Goal: Task Accomplishment & Management: Complete application form

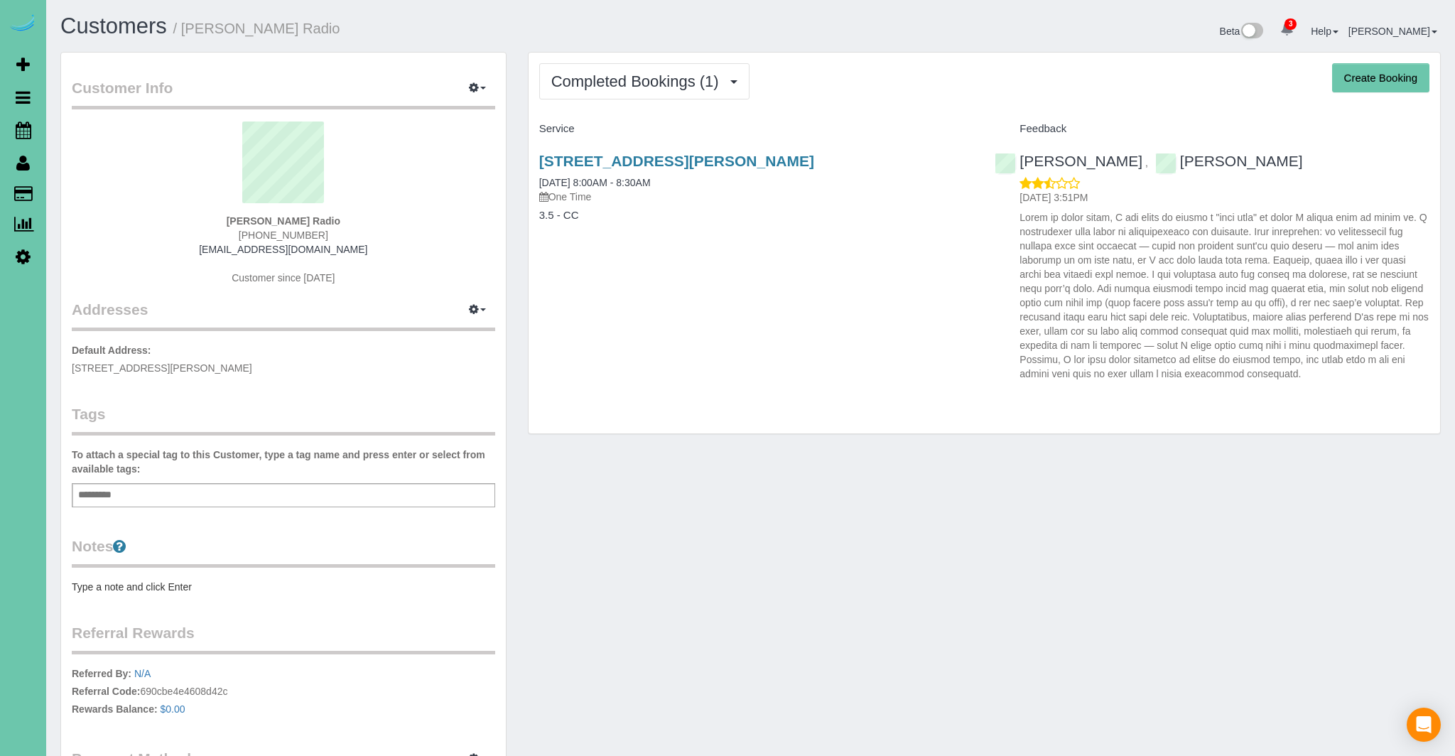
click at [1388, 75] on button "Create Booking" at bounding box center [1380, 78] width 97 height 30
select select "NE"
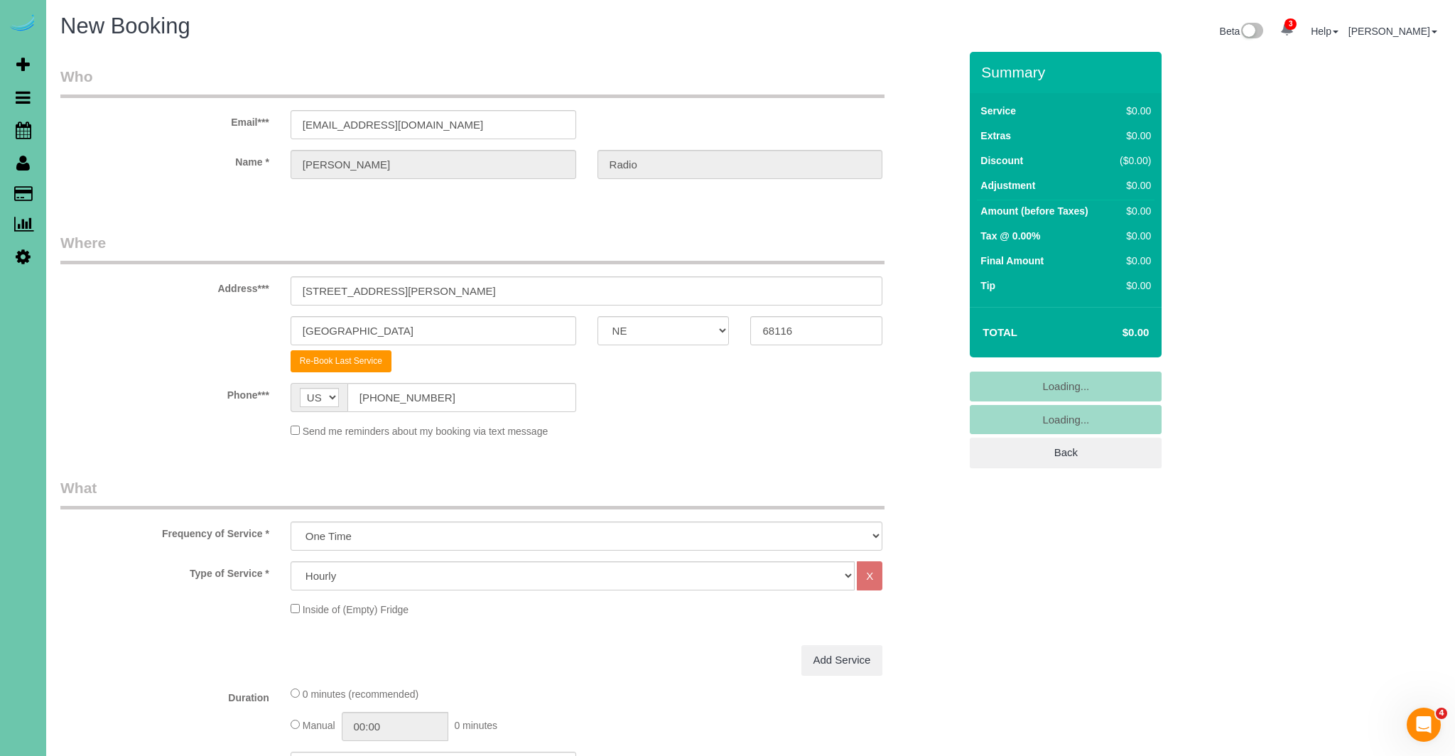
select select "object:1078"
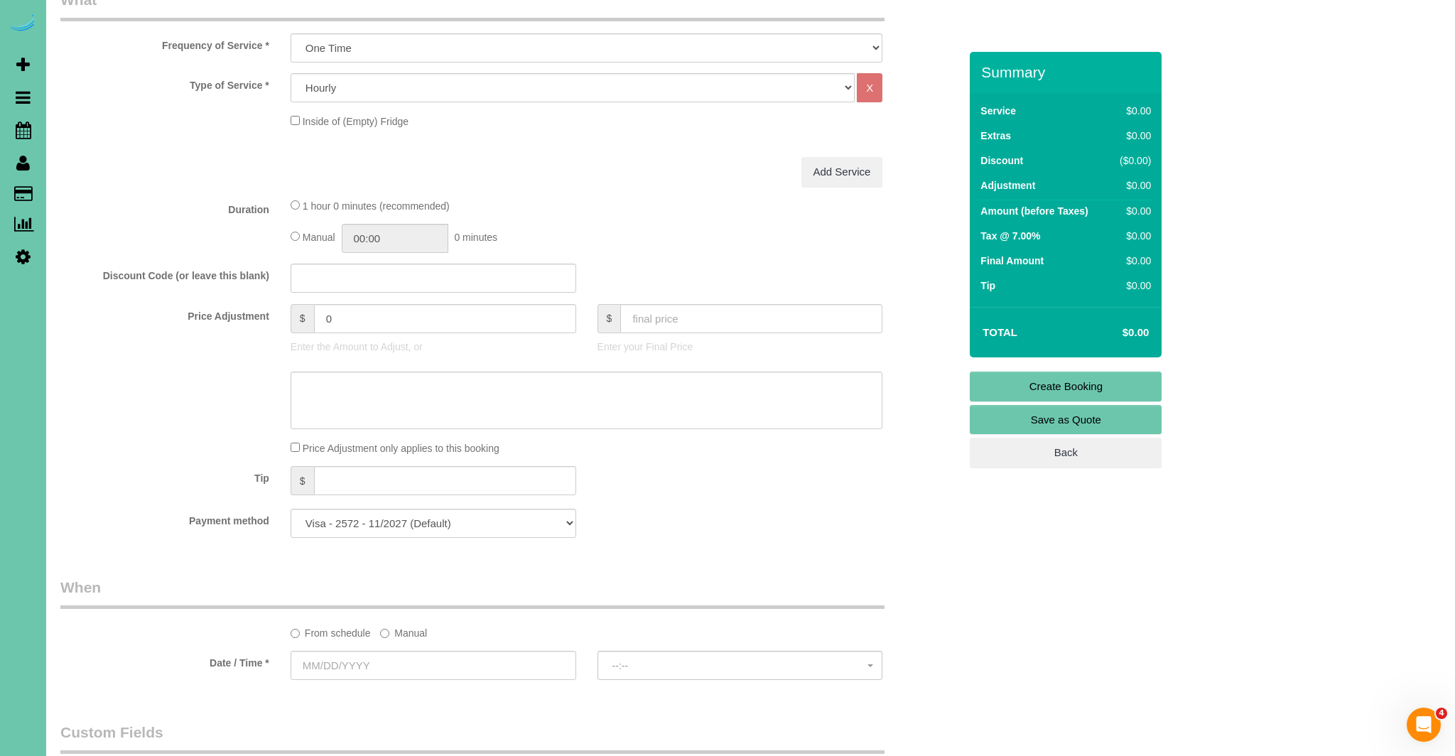
scroll to position [501, 0]
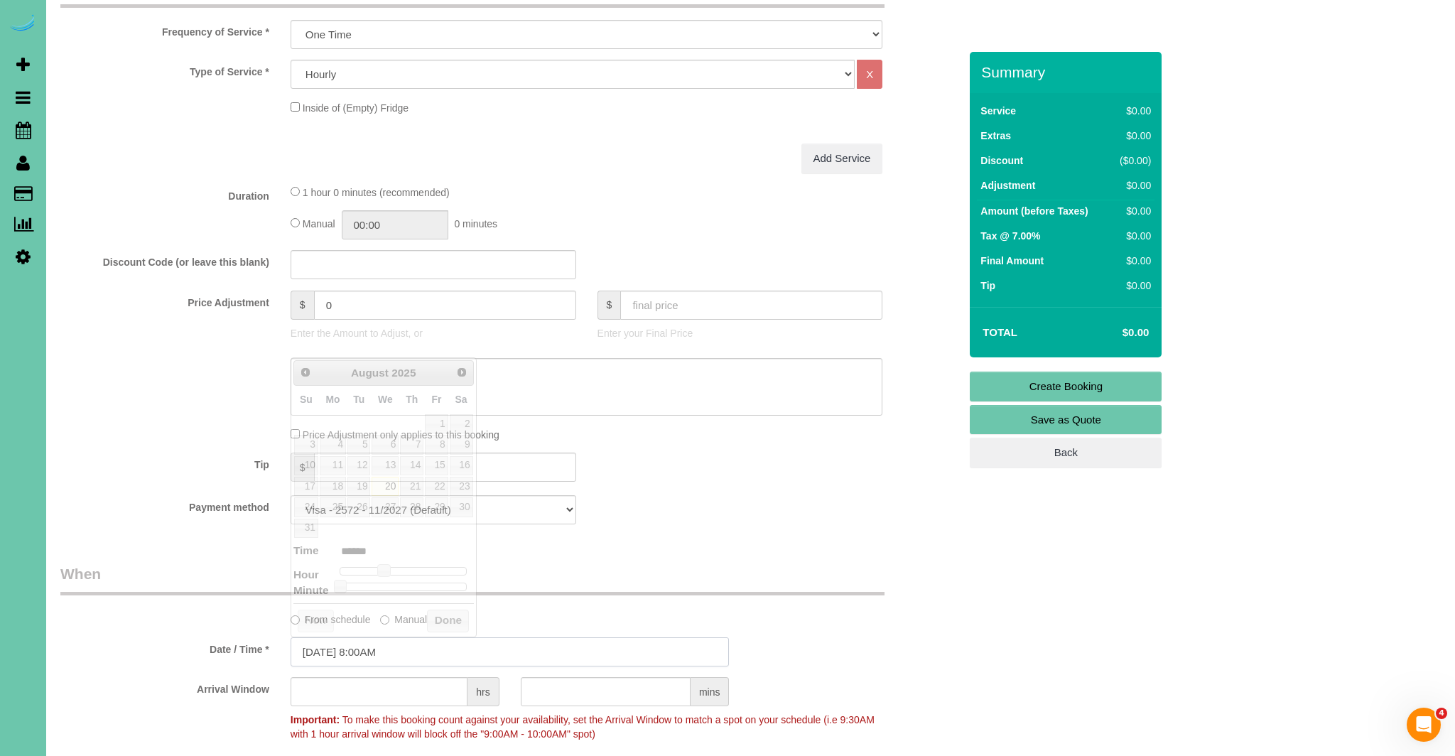
click at [326, 651] on input "[DATE] 8:00AM" at bounding box center [509, 651] width 439 height 29
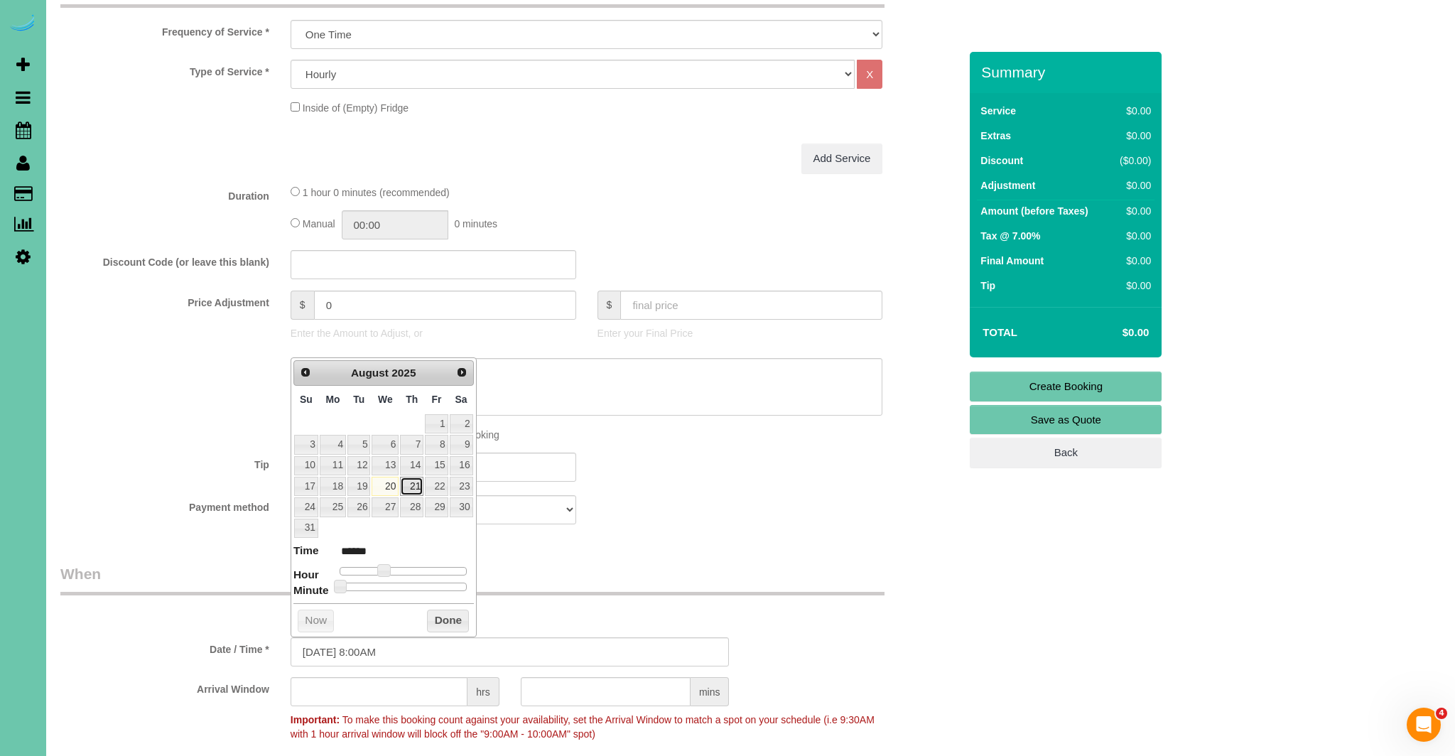
click at [420, 485] on link "21" at bounding box center [411, 486] width 23 height 19
type input "[DATE] 9:00AM"
type input "******"
type input "[DATE] 10:00AM"
type input "*******"
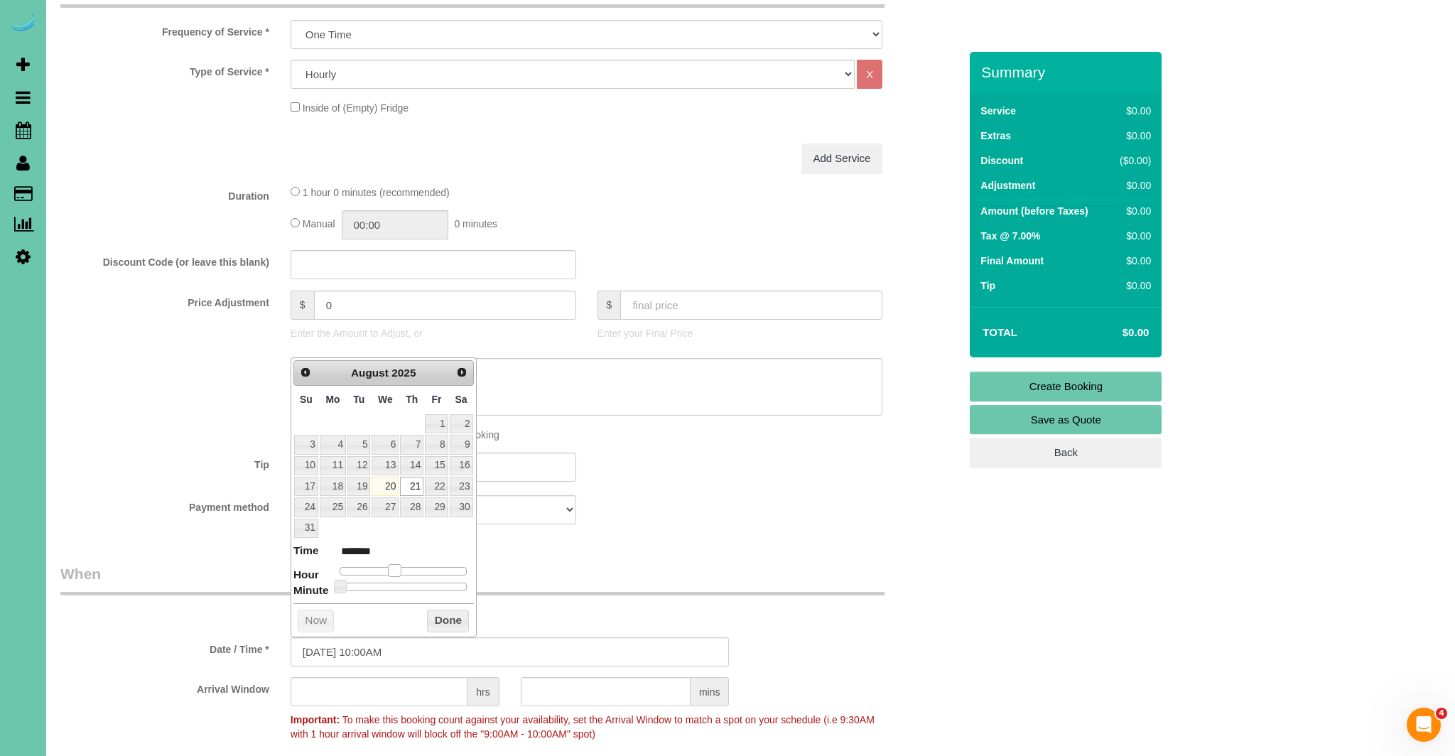
type input "[DATE] 11:00AM"
type input "*******"
type input "[DATE] 12:00PM"
type input "*******"
drag, startPoint x: 382, startPoint y: 572, endPoint x: 403, endPoint y: 571, distance: 20.6
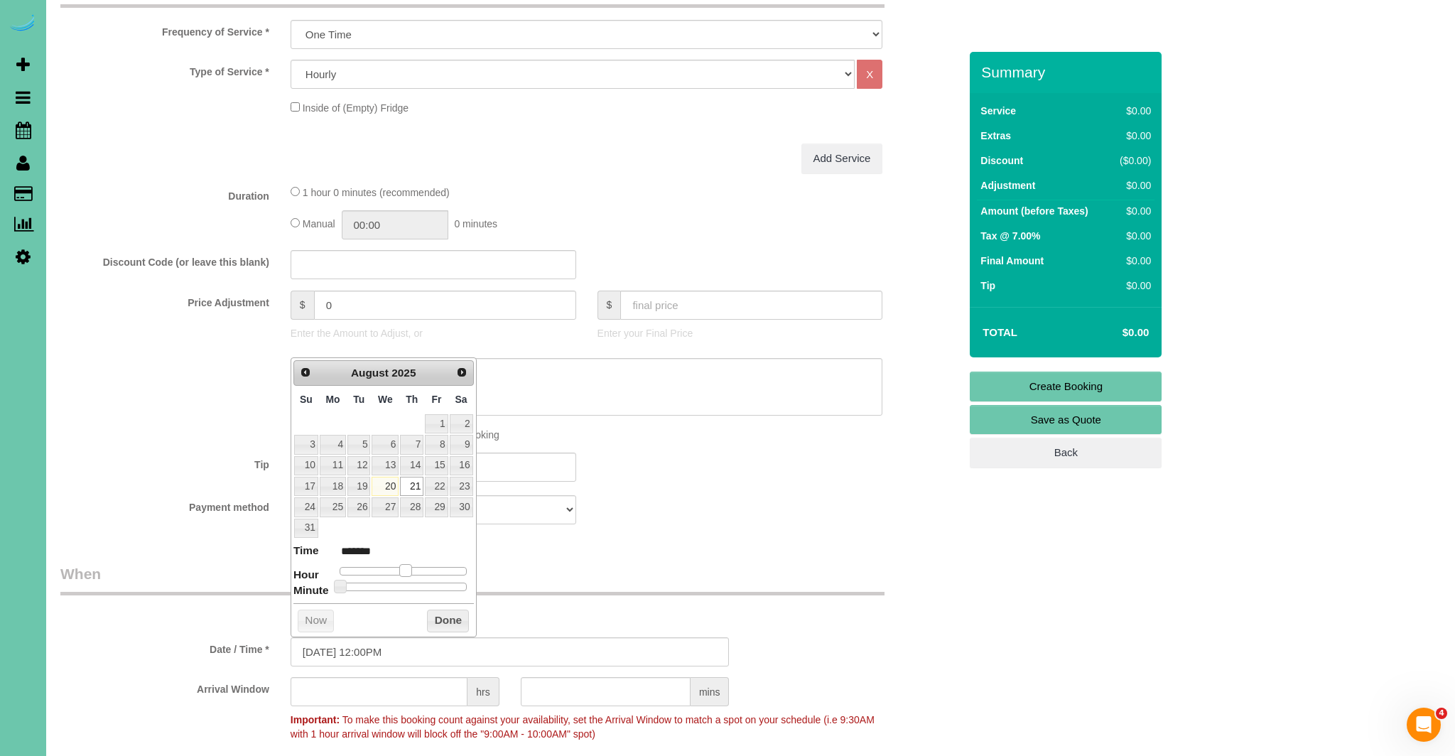
click at [403, 571] on span at bounding box center [405, 570] width 13 height 13
click at [447, 624] on button "Done" at bounding box center [448, 620] width 42 height 23
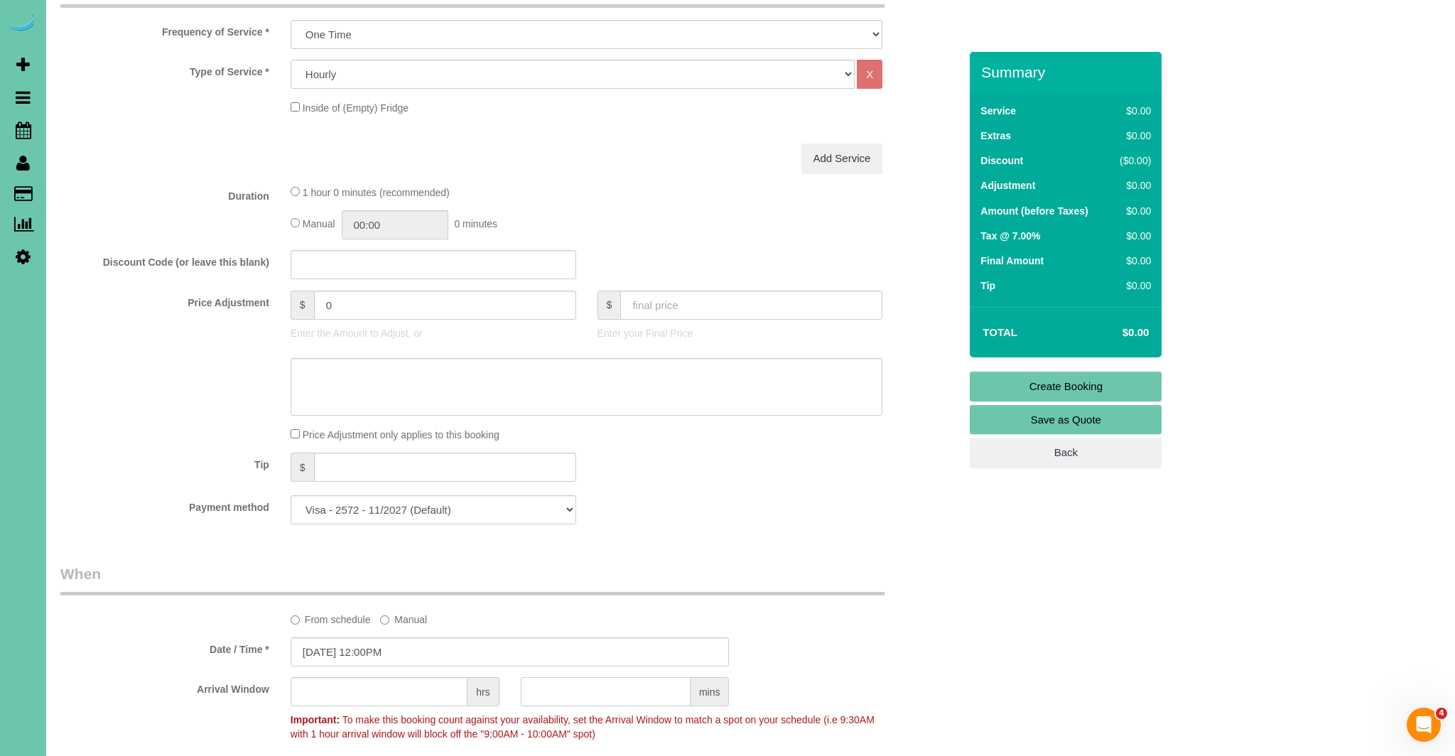
click at [629, 694] on input "text" at bounding box center [606, 691] width 170 height 29
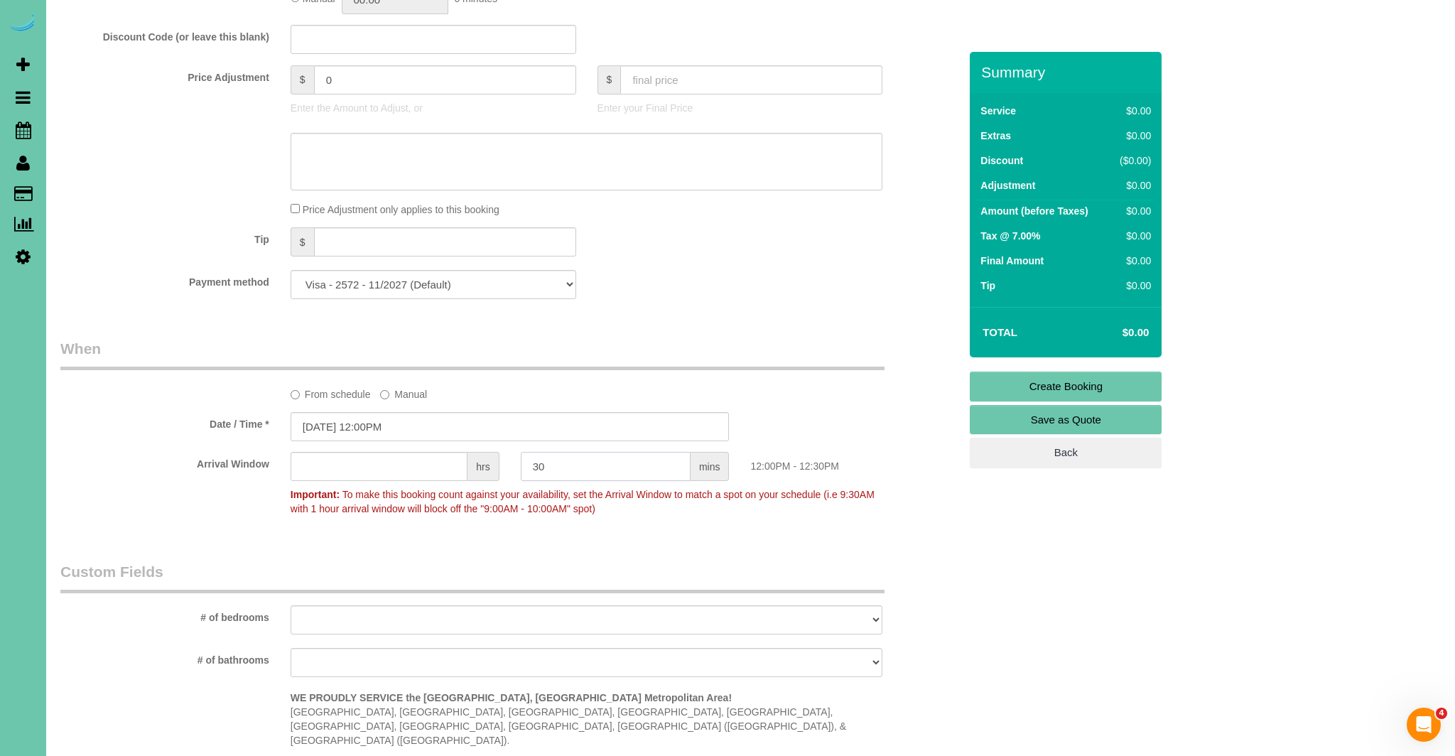
scroll to position [741, 0]
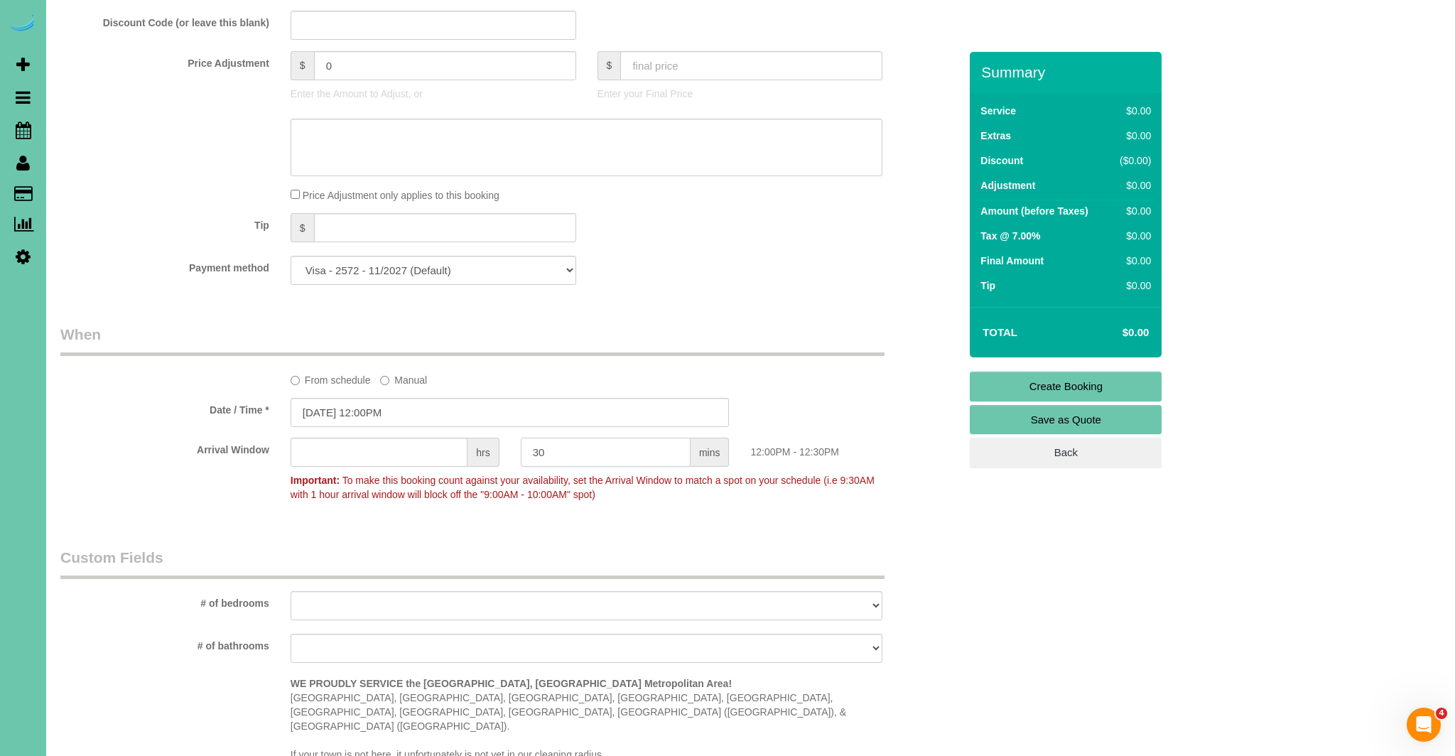
type input "30"
click at [387, 266] on select "Visa - 2572 - 11/2027 (Default) Add Credit Card ─────────────── Cash Check Payp…" at bounding box center [433, 270] width 286 height 29
select select "string:cash"
click at [290, 256] on select "Visa - 2572 - 11/2027 (Default) Add Credit Card ─────────────── Cash Check Payp…" at bounding box center [433, 270] width 286 height 29
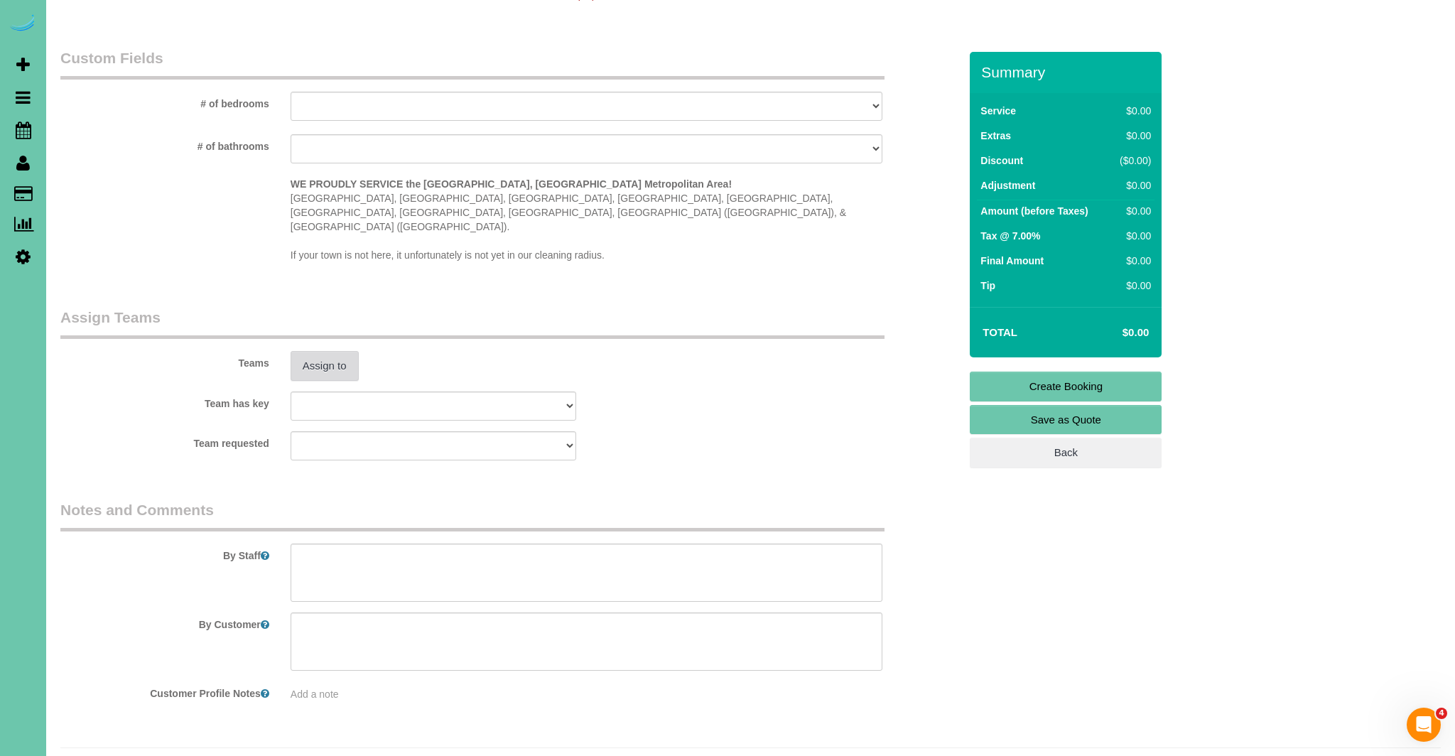
scroll to position [1245, 0]
click at [332, 346] on button "Assign to" at bounding box center [324, 361] width 68 height 30
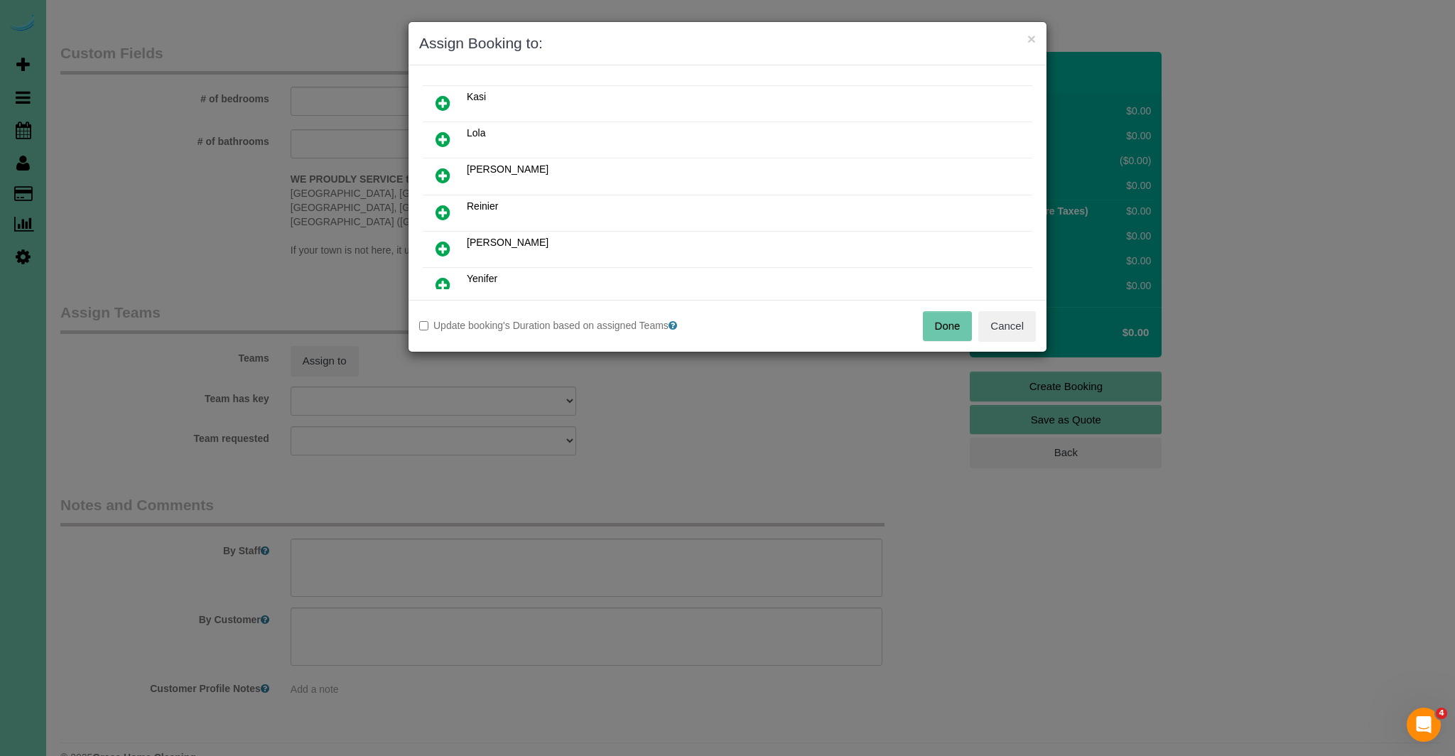
click at [440, 240] on icon at bounding box center [442, 248] width 15 height 17
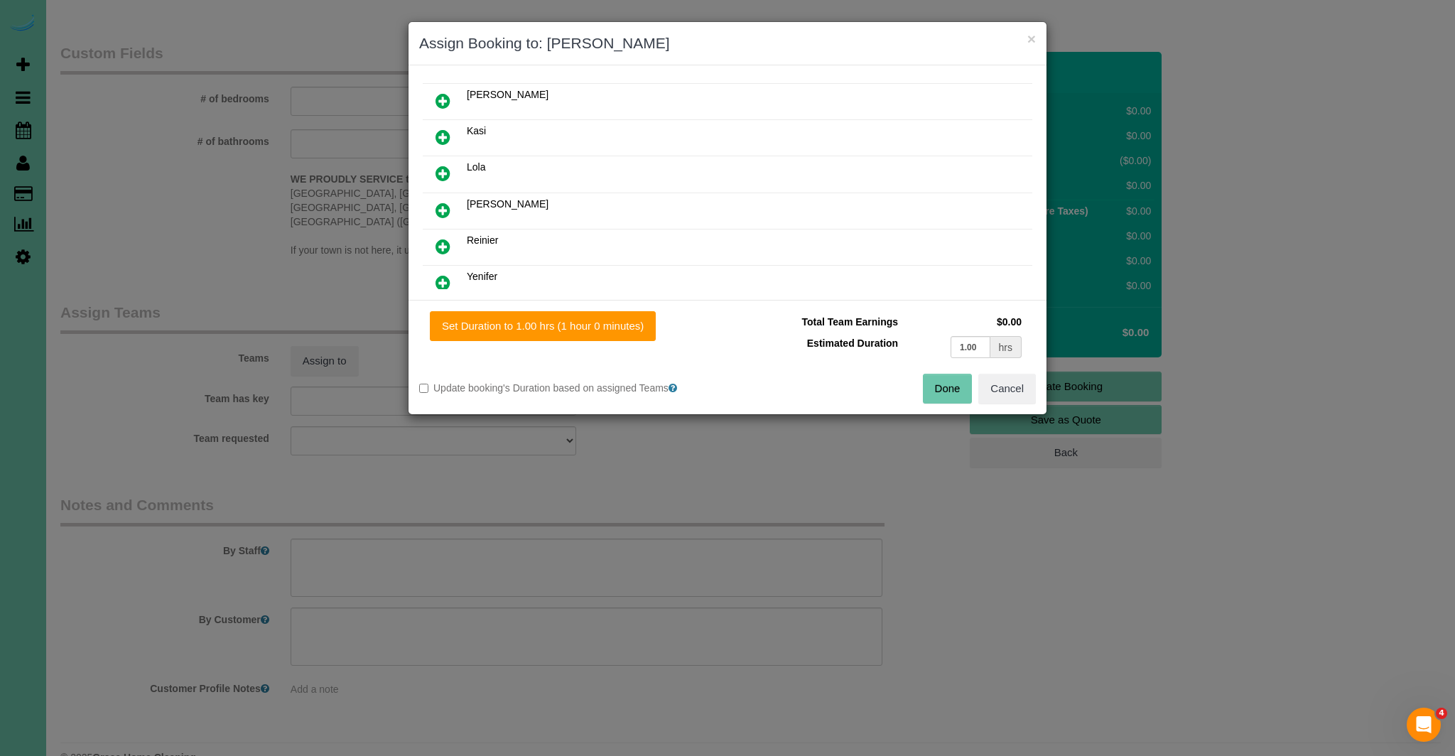
scroll to position [392, 0]
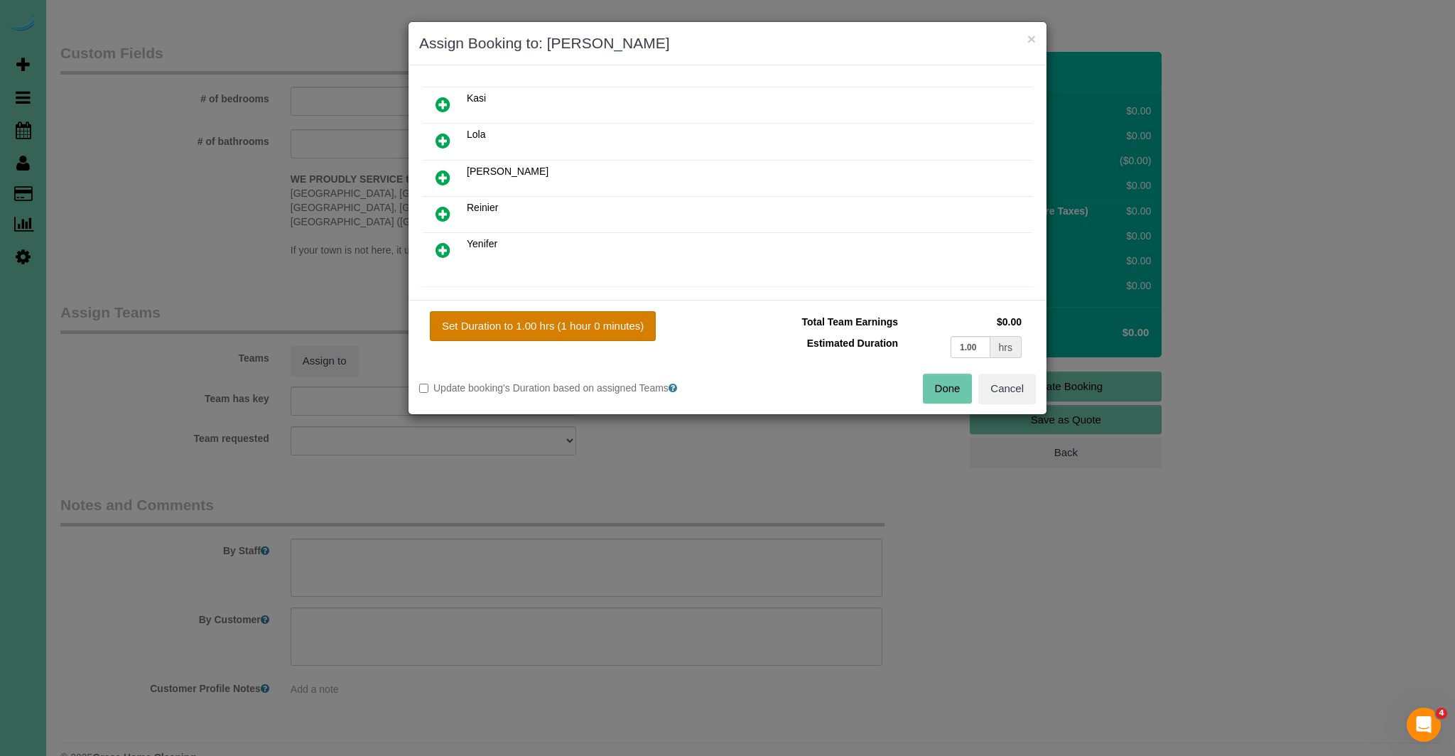
click at [534, 317] on button "Set Duration to 1.00 hrs (1 hour 0 minutes)" at bounding box center [543, 326] width 226 height 30
type input "1.00"
drag, startPoint x: 962, startPoint y: 347, endPoint x: 977, endPoint y: 349, distance: 15.1
click at [962, 347] on input "1.00" at bounding box center [970, 347] width 40 height 22
type input "2.00"
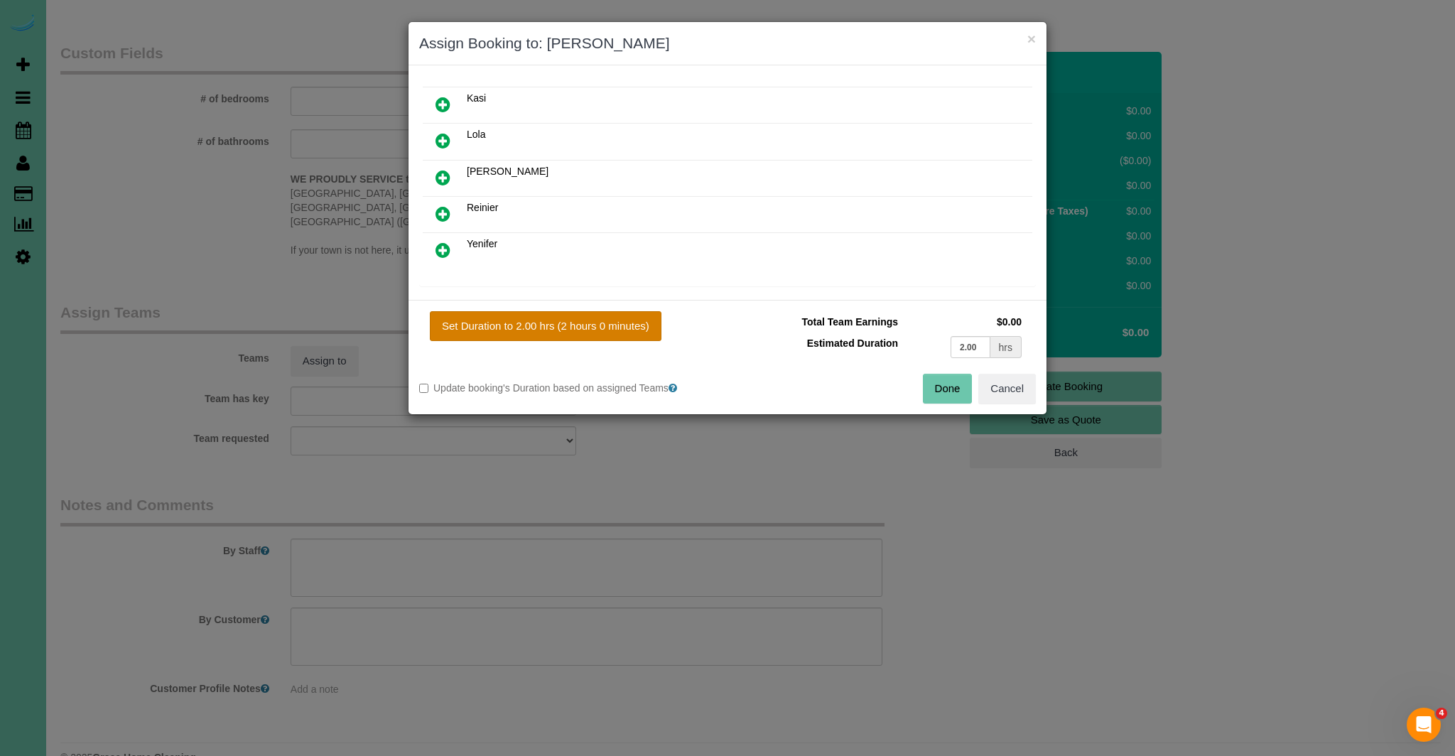
click at [597, 329] on button "Set Duration to 2.00 hrs (2 hours 0 minutes)" at bounding box center [546, 326] width 232 height 30
type input "2.00"
click at [956, 392] on button "Done" at bounding box center [948, 389] width 50 height 30
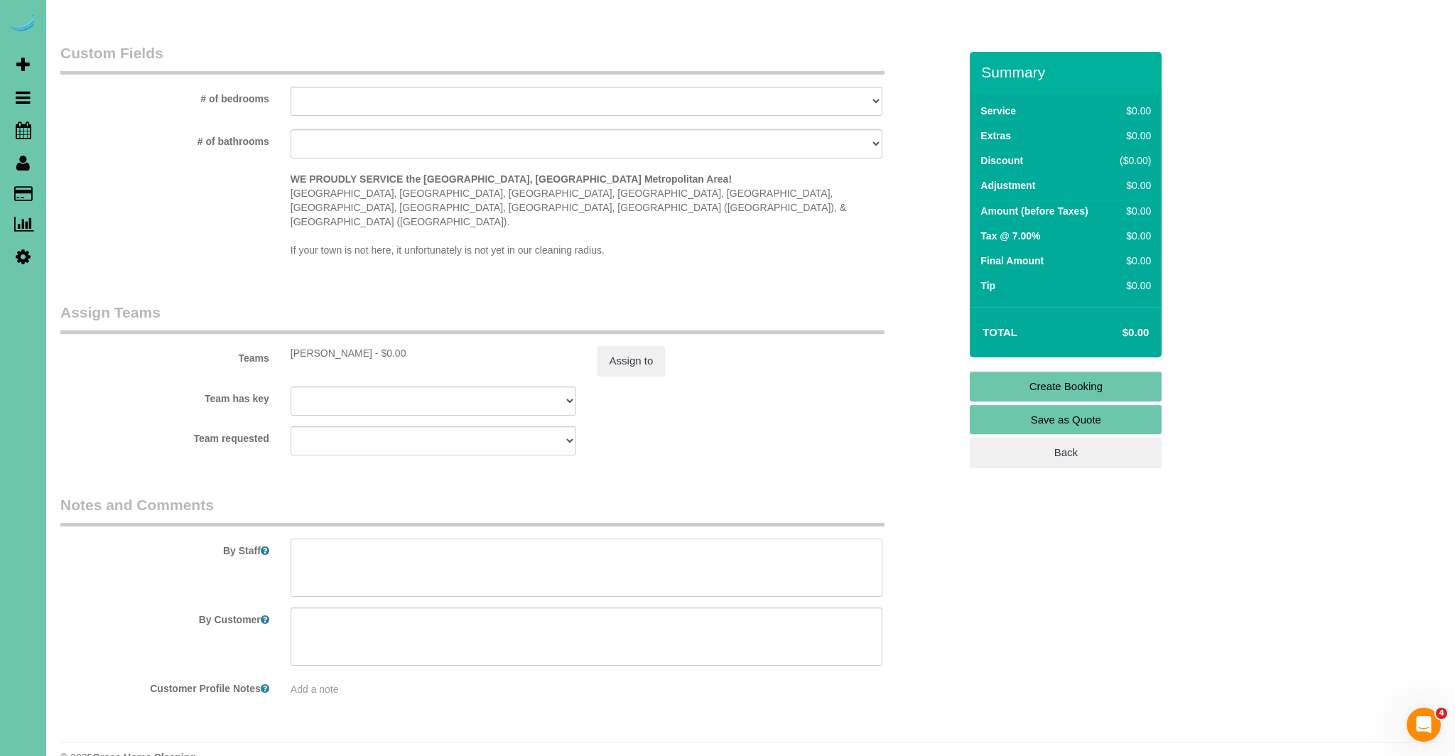
click at [352, 538] on textarea at bounding box center [586, 567] width 592 height 58
click at [421, 545] on textarea at bounding box center [586, 567] width 592 height 58
click at [422, 545] on textarea at bounding box center [586, 567] width 592 height 58
click at [426, 547] on textarea at bounding box center [586, 567] width 592 height 58
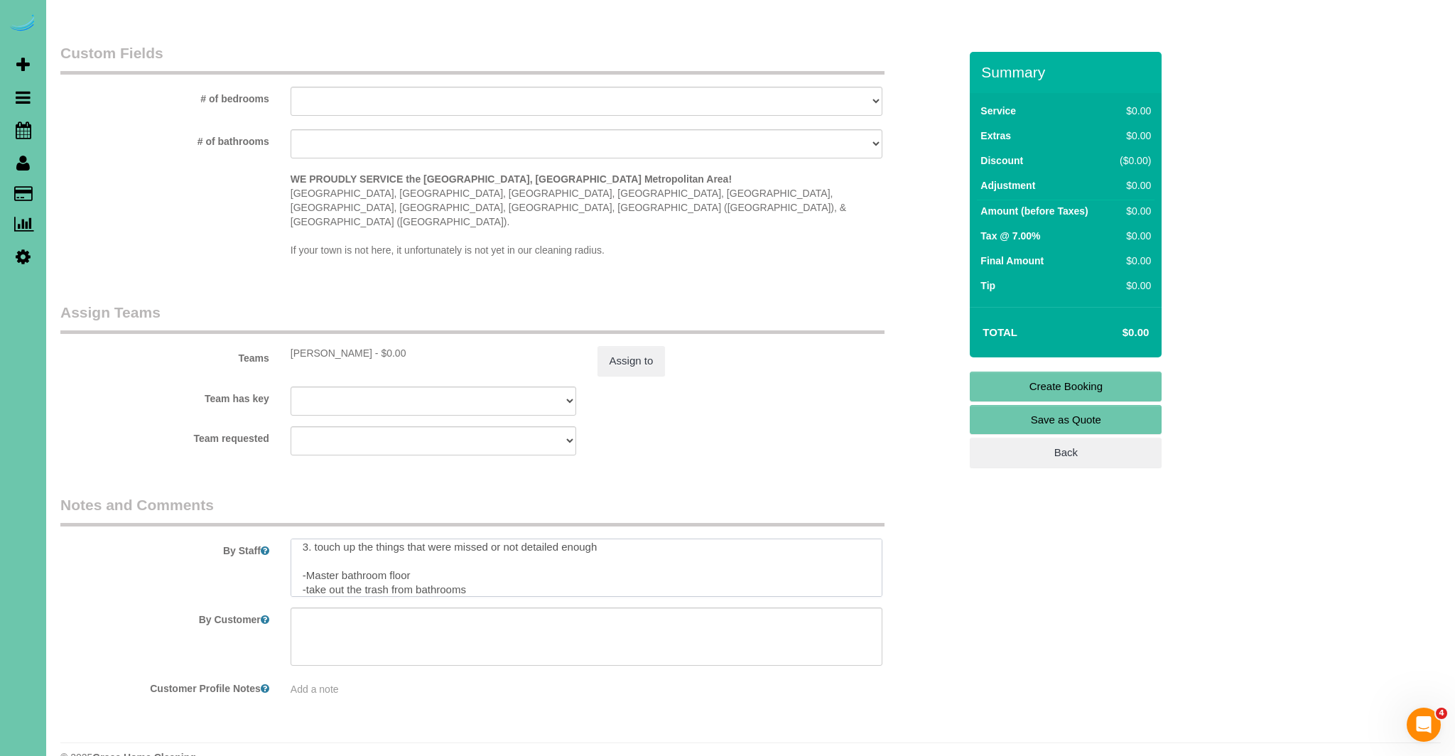
scroll to position [56, 0]
click at [472, 539] on textarea at bounding box center [586, 567] width 592 height 58
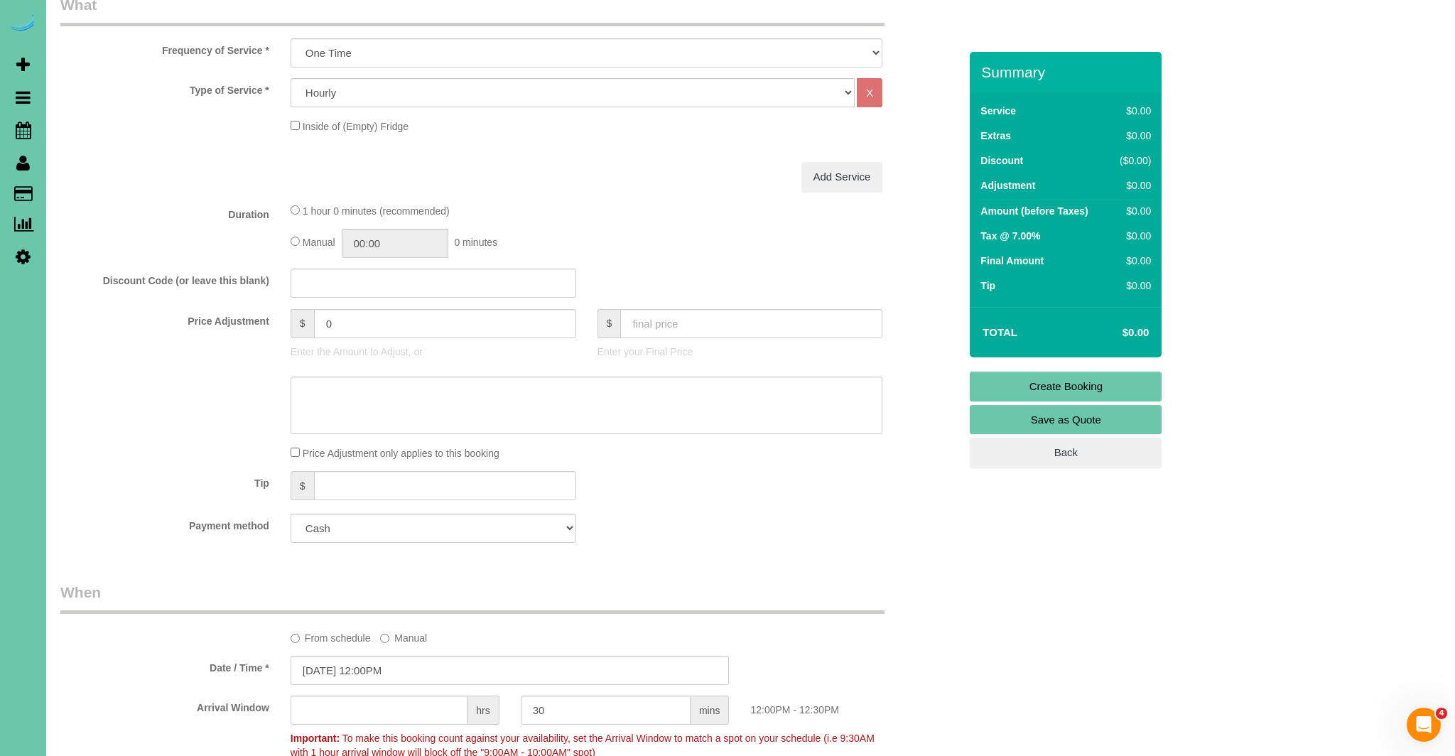
scroll to position [482, 0]
type textarea "1. Rework 2.front door unlocked- make sure you lock up after 3. touch up the th…"
click at [1087, 386] on link "Create Booking" at bounding box center [1065, 386] width 192 height 30
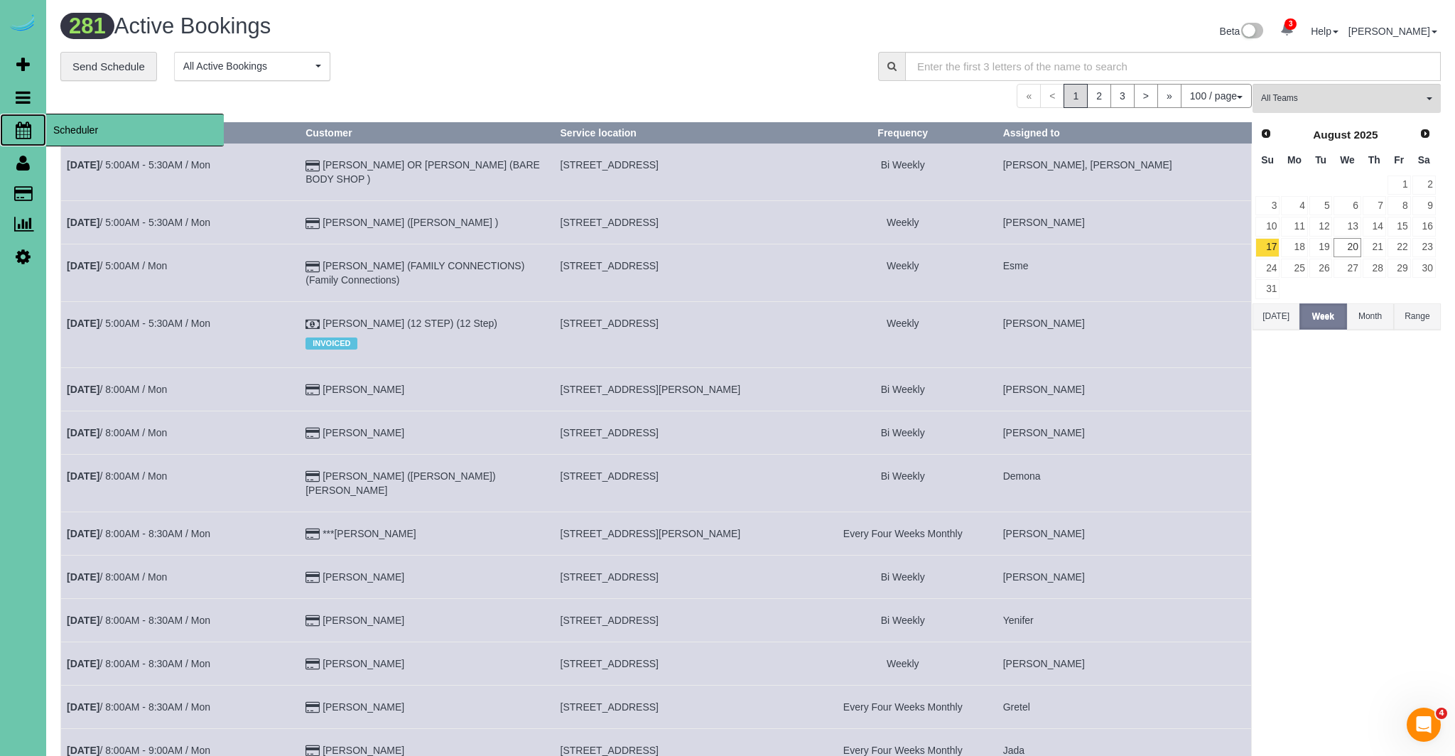
click at [23, 129] on icon at bounding box center [24, 129] width 16 height 17
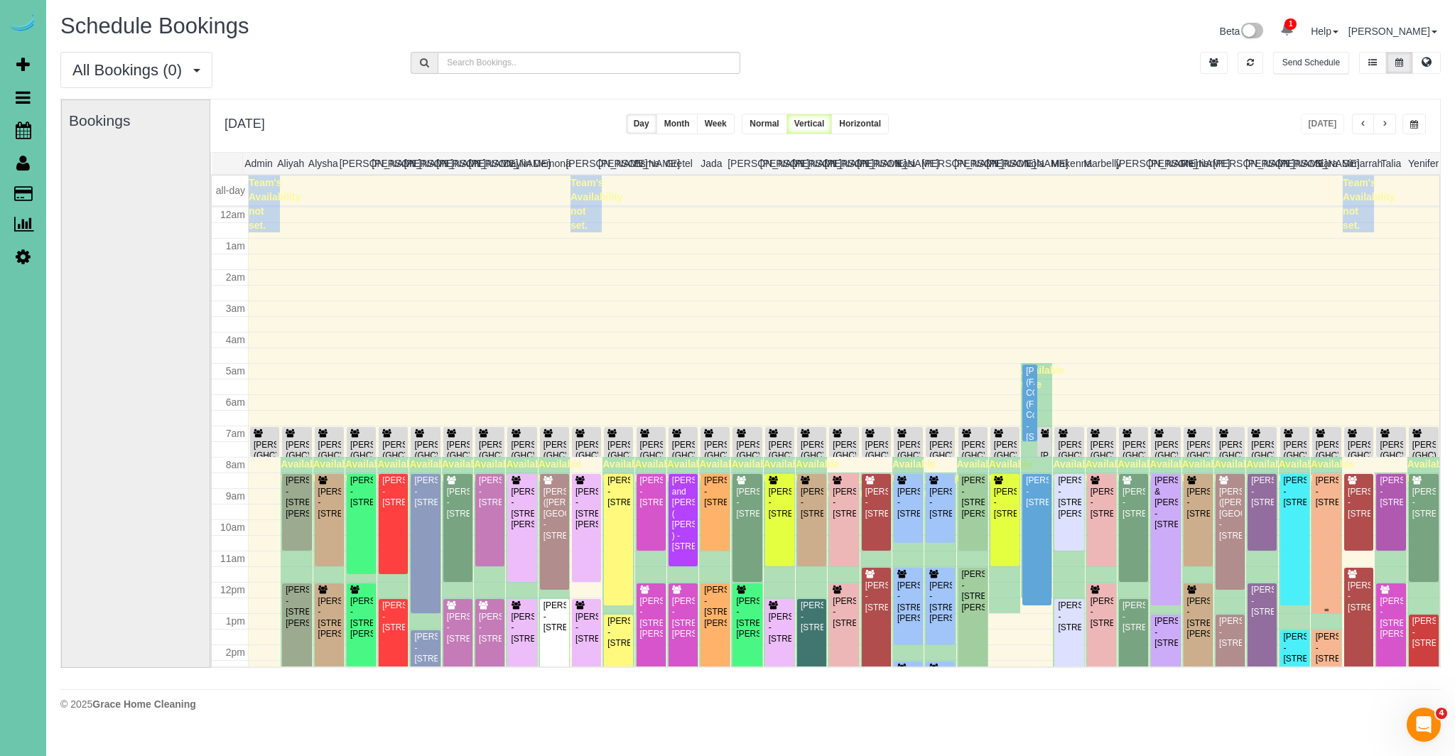
scroll to position [188, 0]
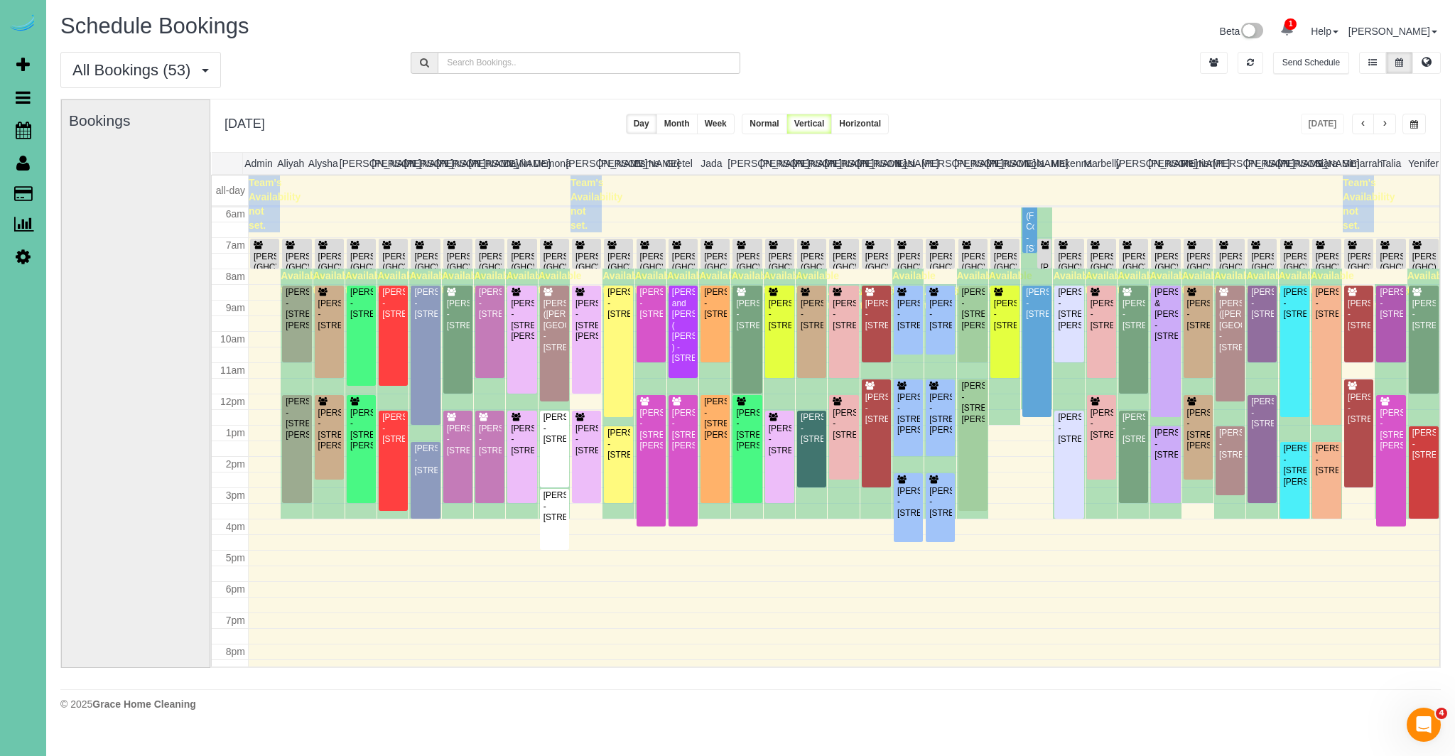
click at [1386, 126] on span "button" at bounding box center [1384, 124] width 7 height 9
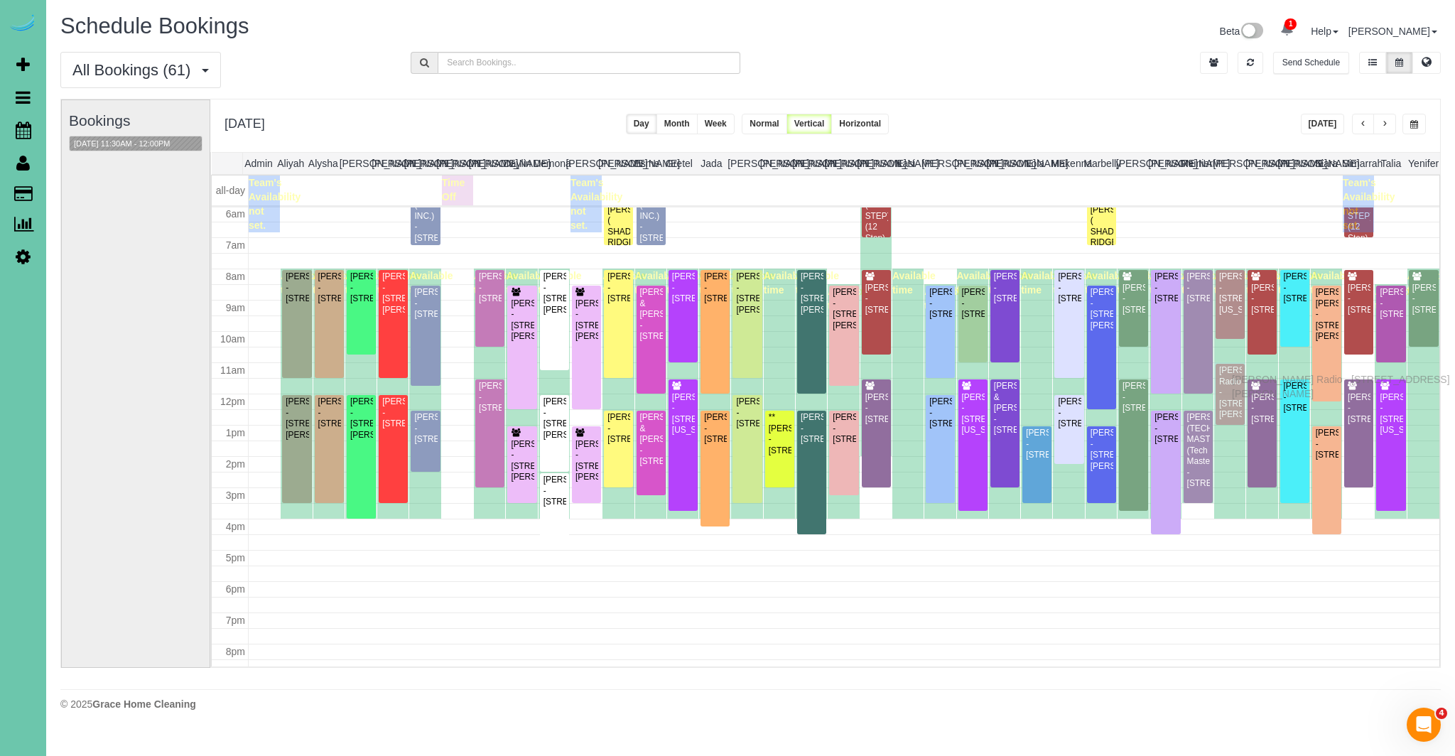
drag, startPoint x: 1233, startPoint y: 403, endPoint x: 1235, endPoint y: 377, distance: 25.7
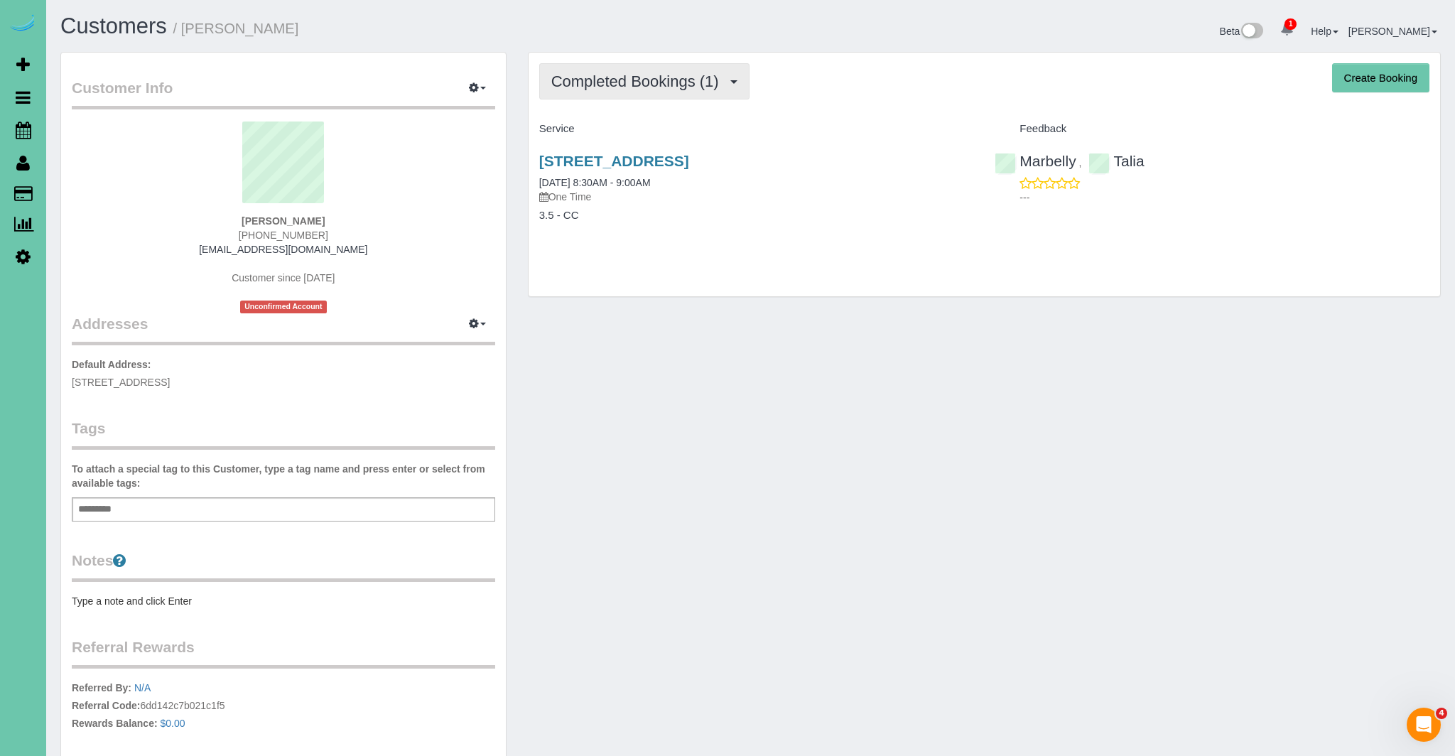
click at [632, 77] on span "Completed Bookings (1)" at bounding box center [638, 81] width 175 height 18
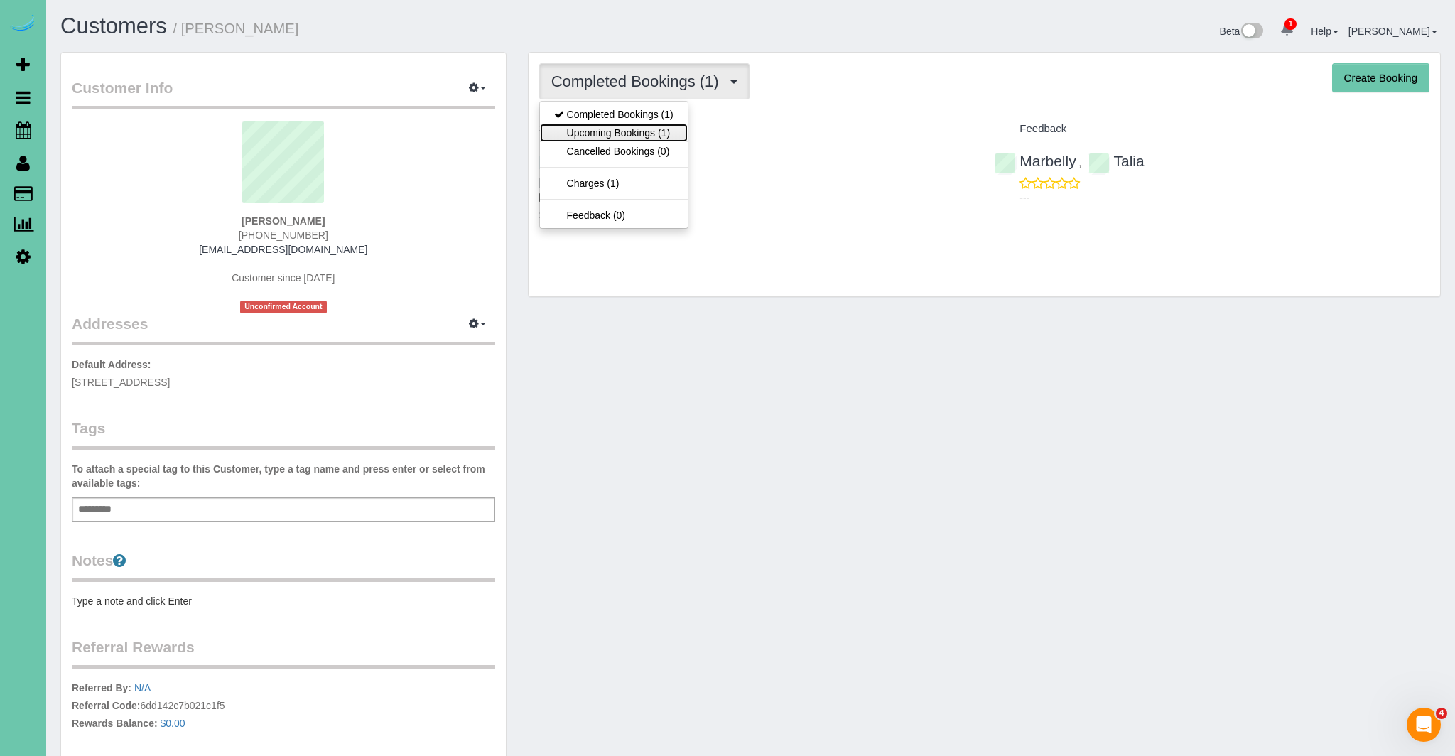
click at [628, 135] on link "Upcoming Bookings (1)" at bounding box center [614, 133] width 148 height 18
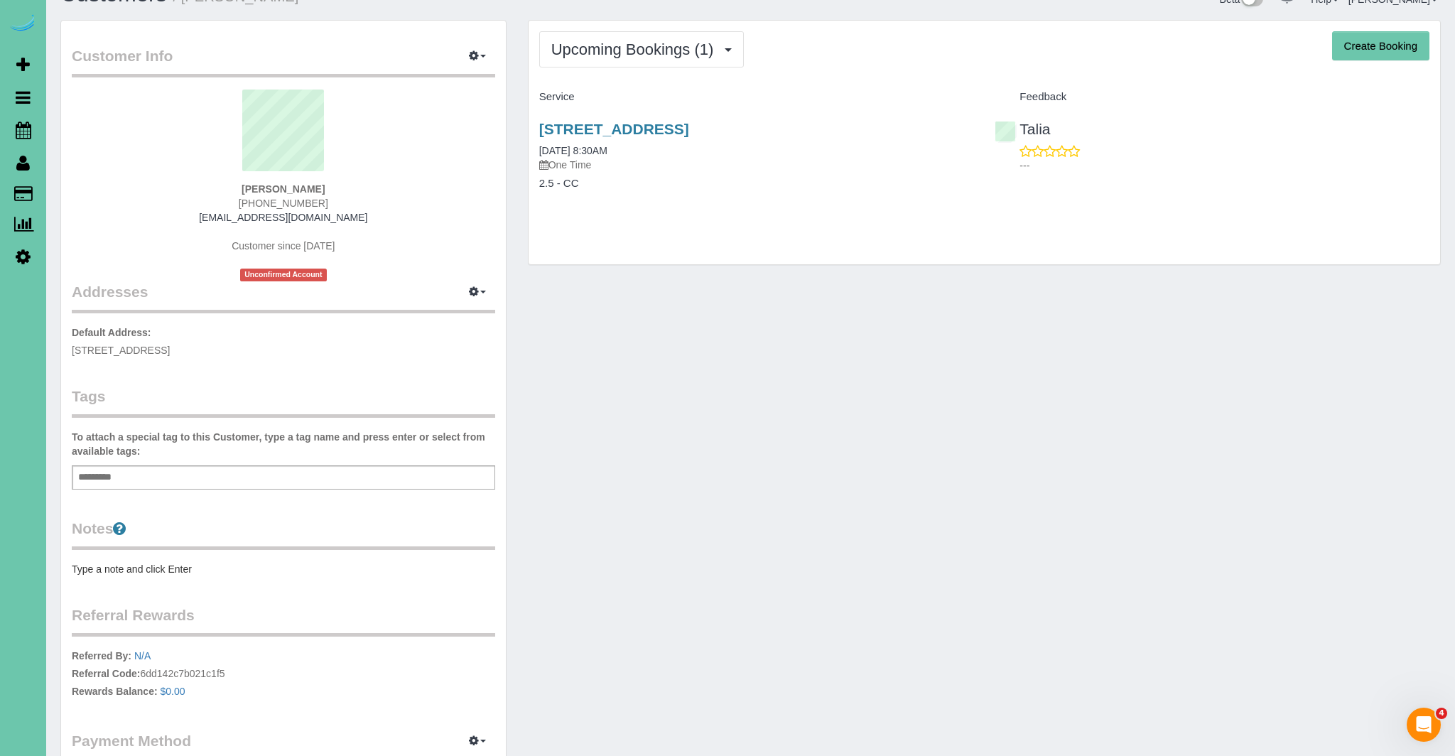
scroll to position [36, 0]
